Goal: Book appointment/travel/reservation

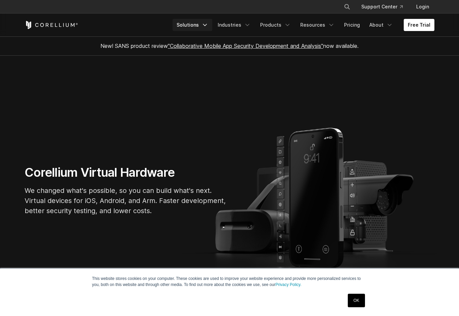
click at [195, 22] on link "Solutions" at bounding box center [193, 25] width 40 height 12
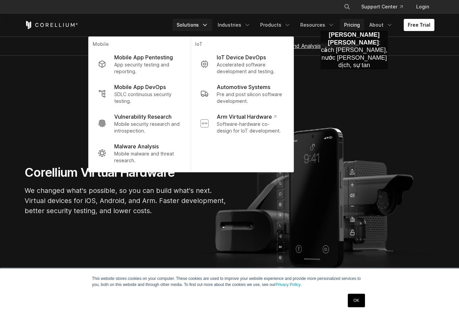
click at [354, 24] on link "Pricing" at bounding box center [352, 25] width 24 height 12
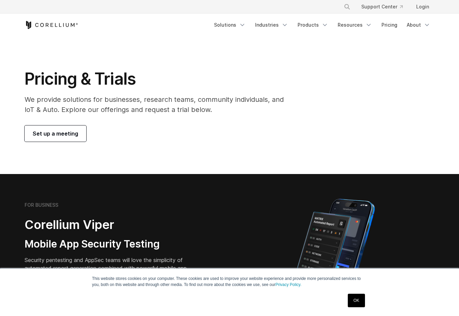
click at [56, 132] on span "Set up a meeting" at bounding box center [55, 133] width 45 height 8
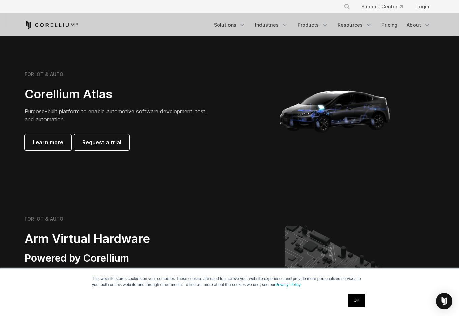
scroll to position [629, 0]
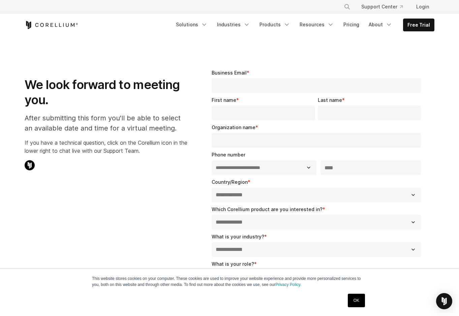
select select "**"
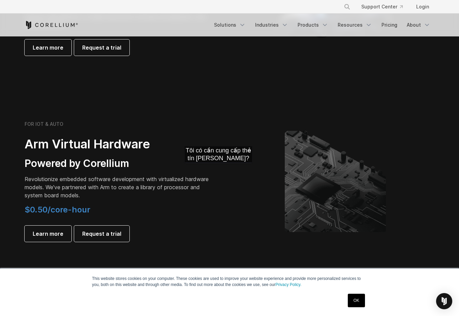
scroll to position [629, 0]
